Goal: Find specific page/section: Find specific page/section

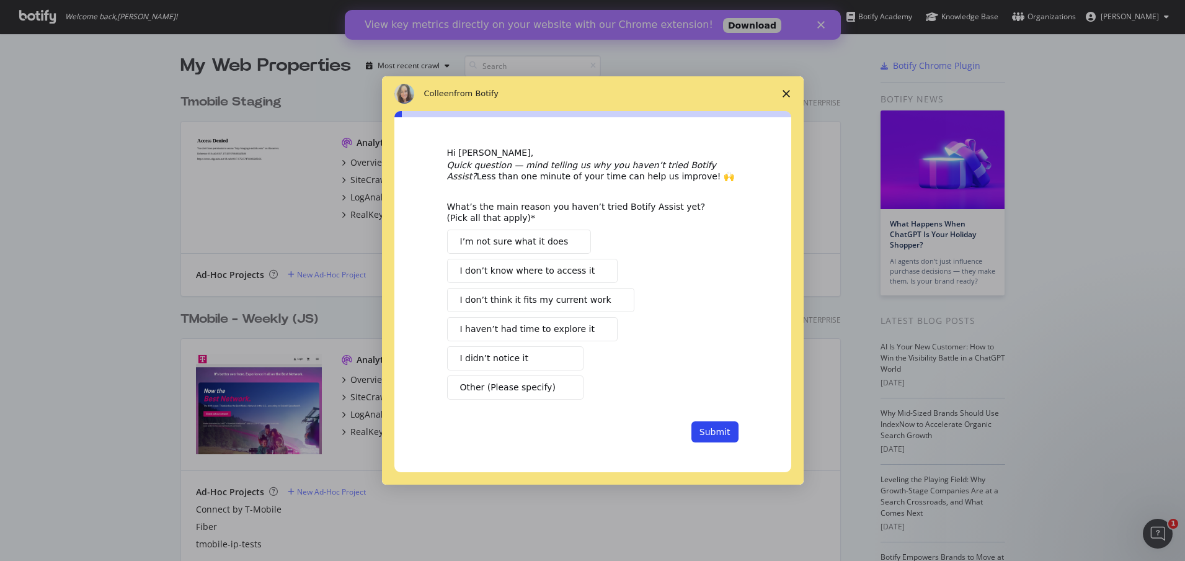
click at [785, 93] on icon "Close survey" at bounding box center [786, 93] width 7 height 7
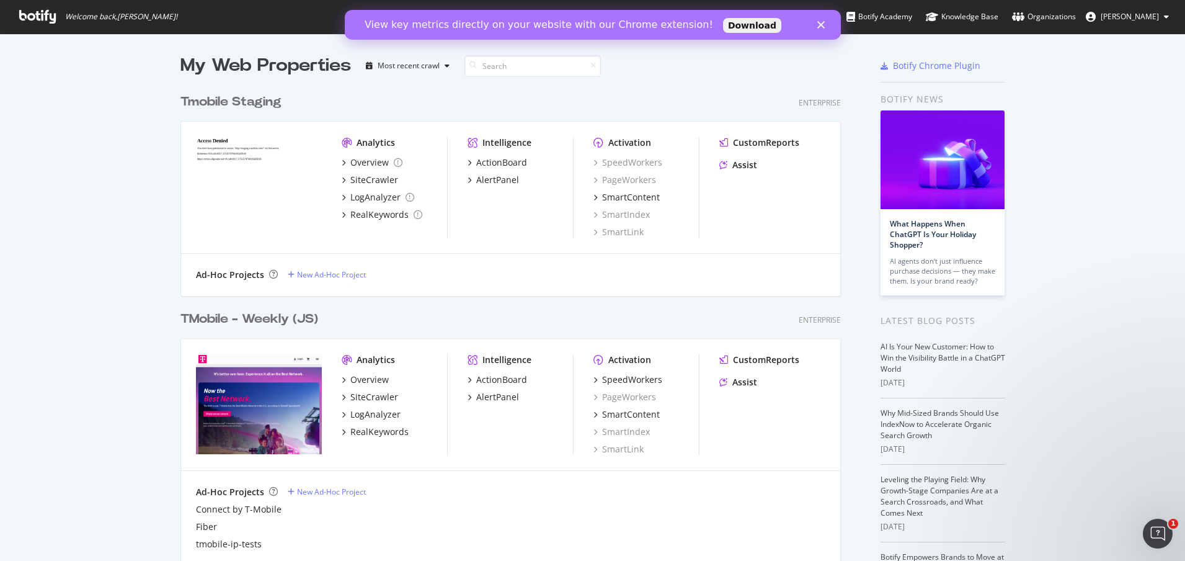
click at [223, 320] on div "TMobile - Weekly (JS)" at bounding box center [249, 319] width 138 height 18
